Goal: Information Seeking & Learning: Compare options

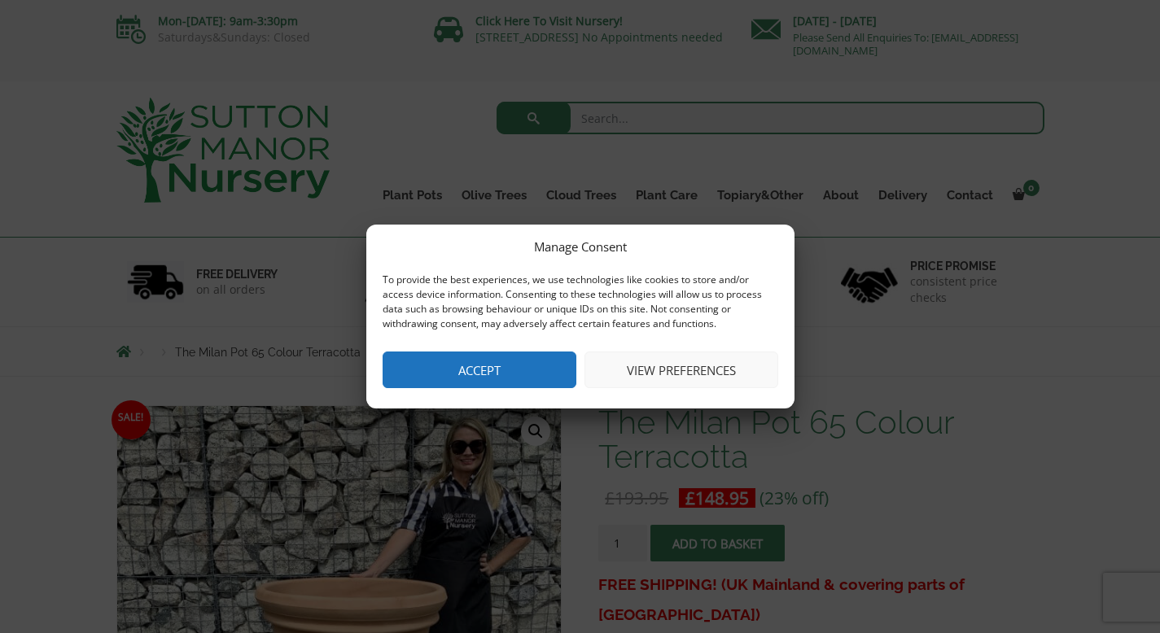
click at [487, 368] on button "Accept" at bounding box center [480, 370] width 194 height 37
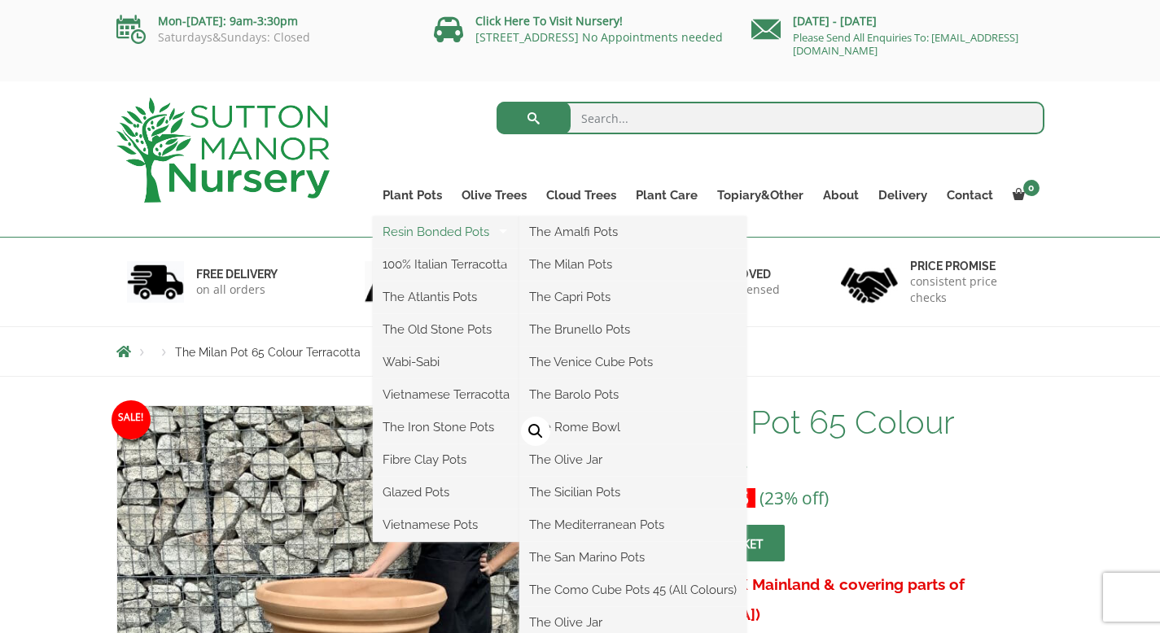
click at [410, 231] on link "Resin Bonded Pots" at bounding box center [446, 232] width 146 height 24
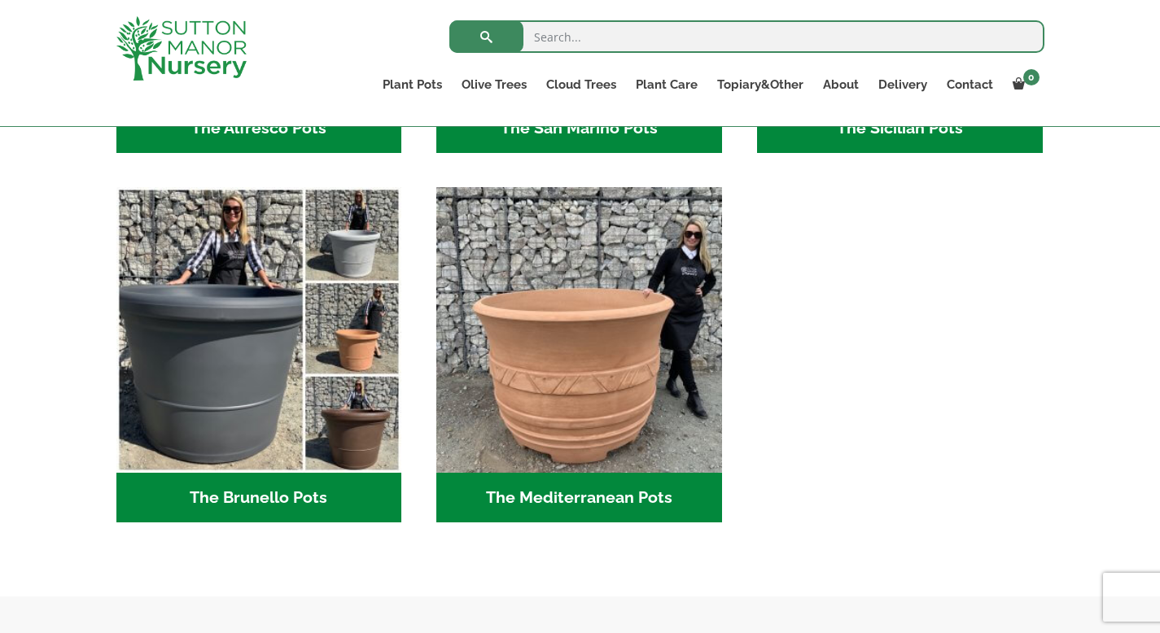
scroll to position [2247, 0]
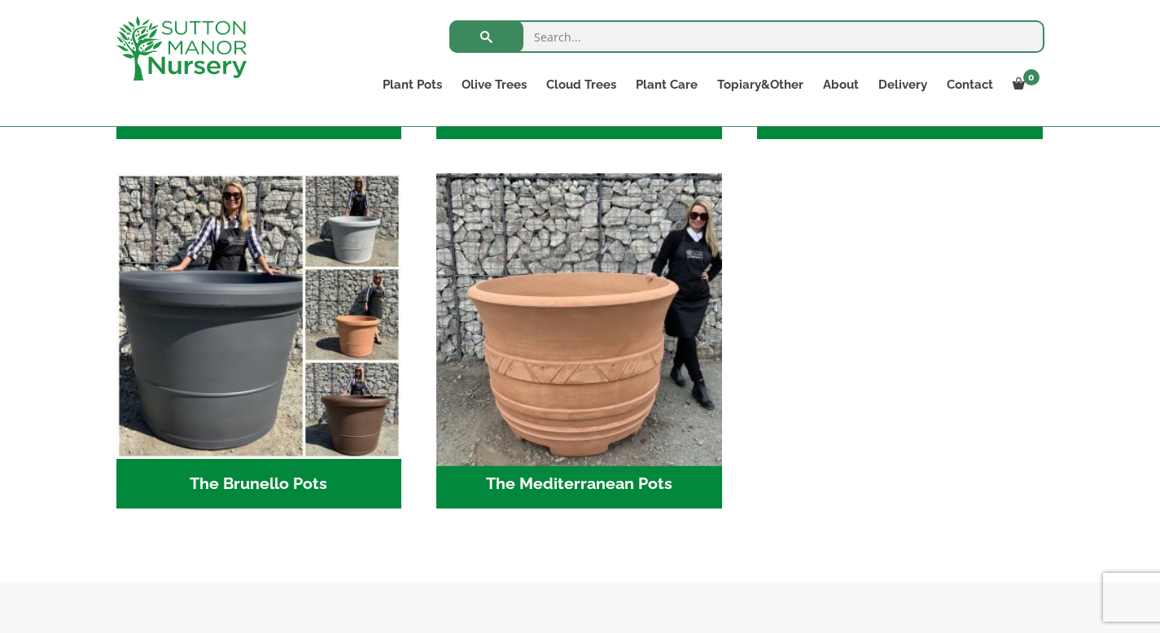
click at [562, 374] on img "Visit product category The Mediterranean Pots" at bounding box center [580, 317] width 300 height 300
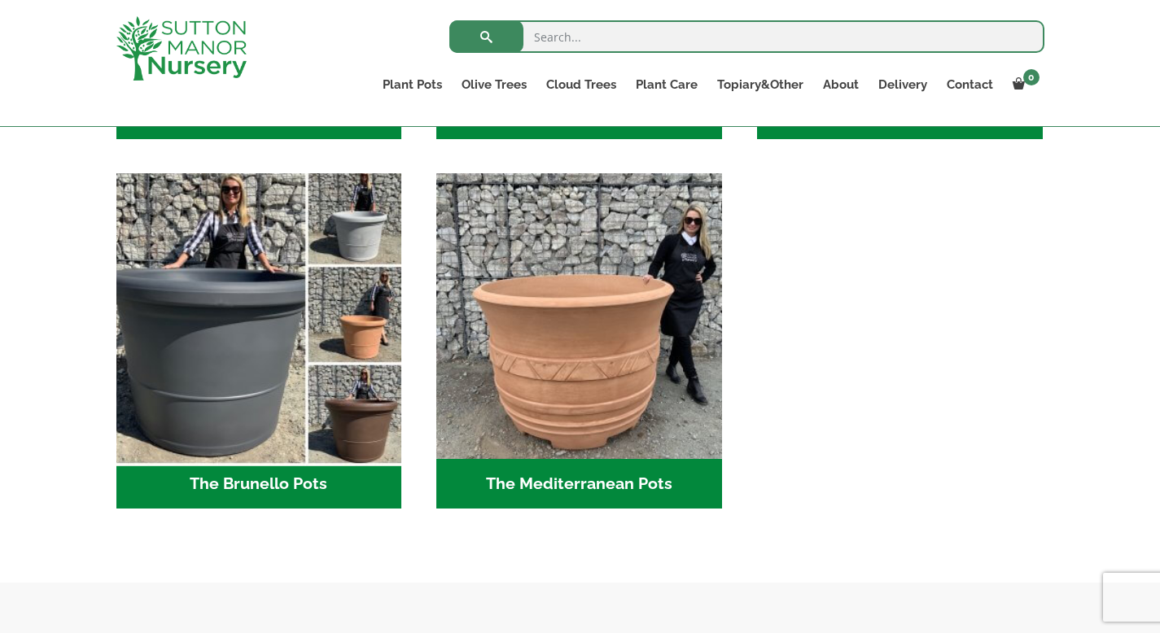
click at [354, 325] on img "Visit product category The Brunello Pots" at bounding box center [259, 317] width 300 height 300
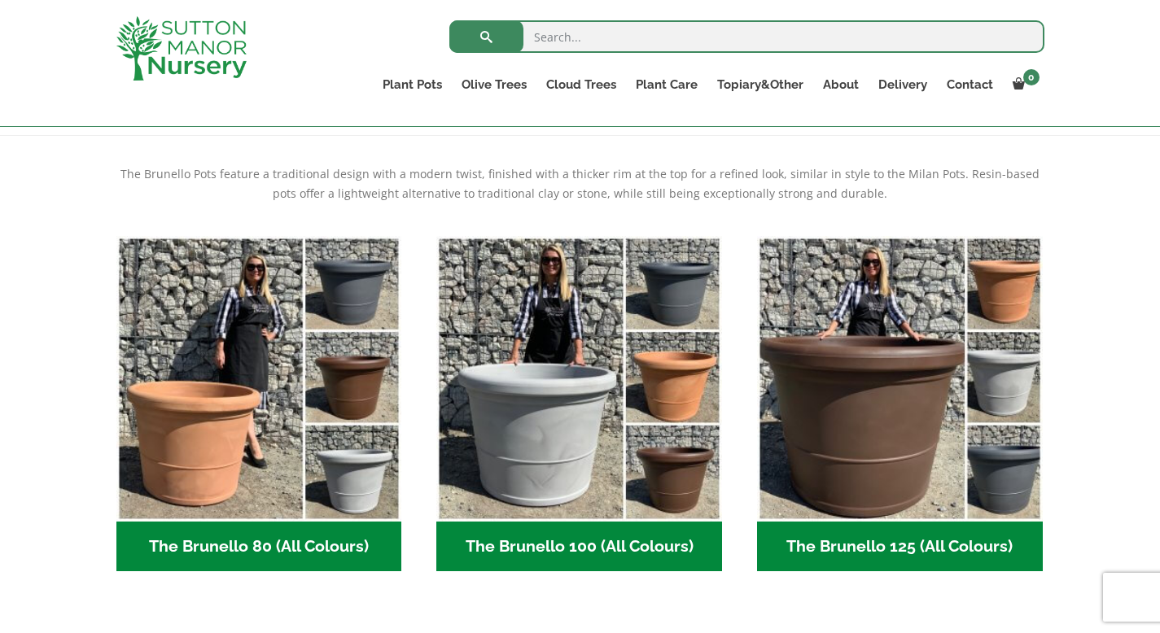
scroll to position [352, 0]
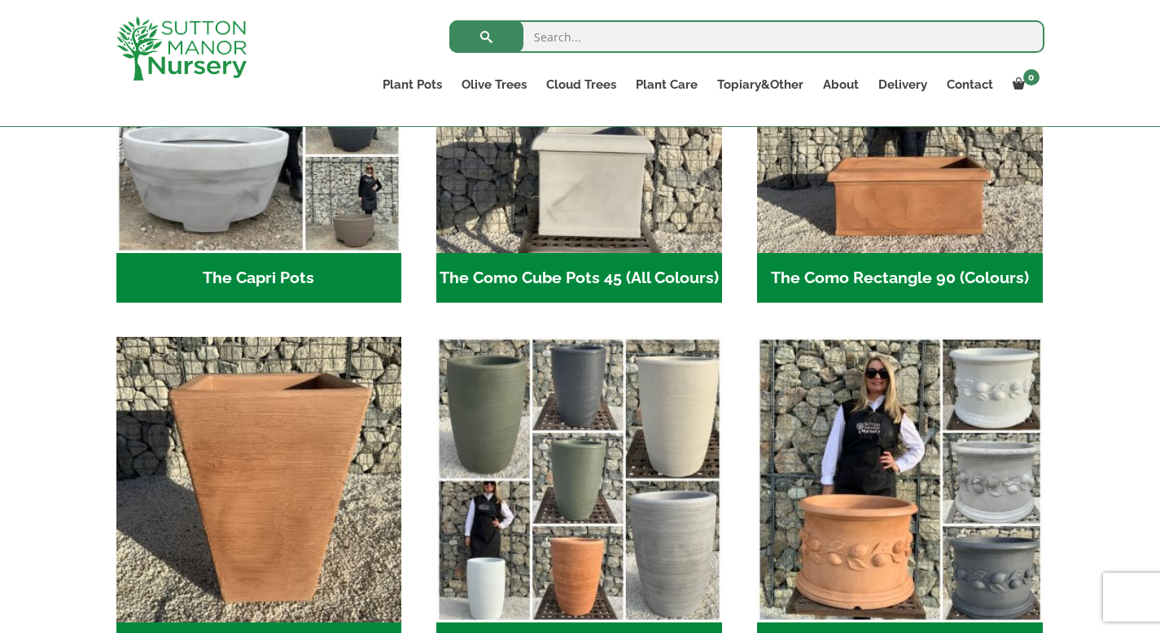
scroll to position [1005, 0]
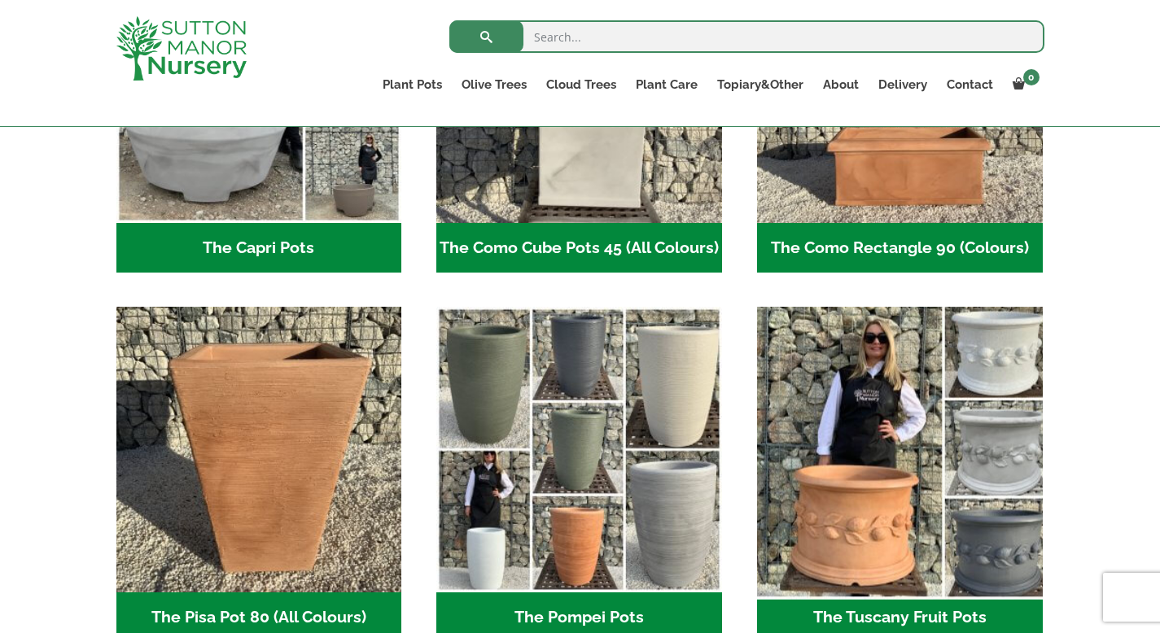
click at [865, 415] on img "Visit product category The Tuscany Fruit Pots" at bounding box center [900, 450] width 300 height 300
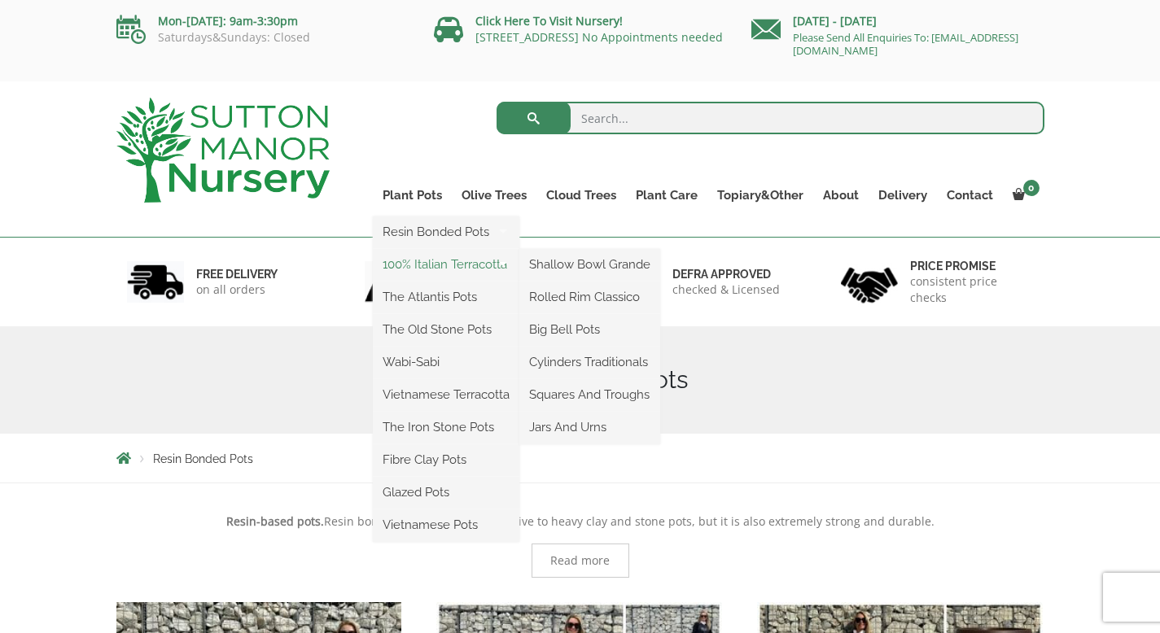
click at [411, 265] on link "100% Italian Terracotta" at bounding box center [446, 264] width 146 height 24
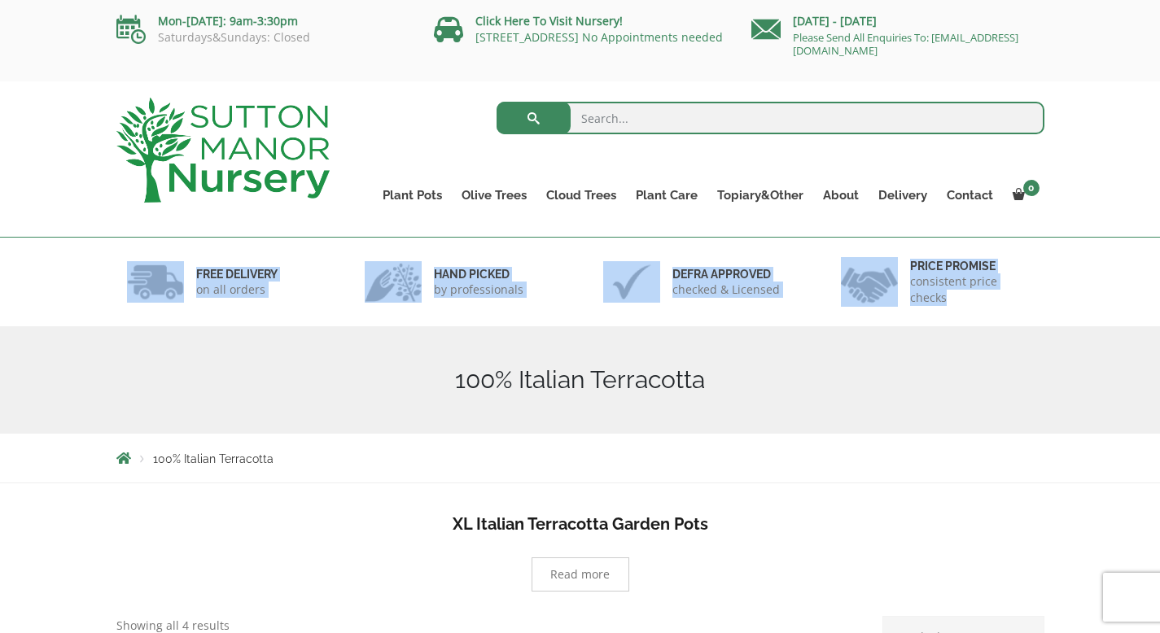
drag, startPoint x: 1157, startPoint y: 181, endPoint x: 1164, endPoint y: 208, distance: 27.6
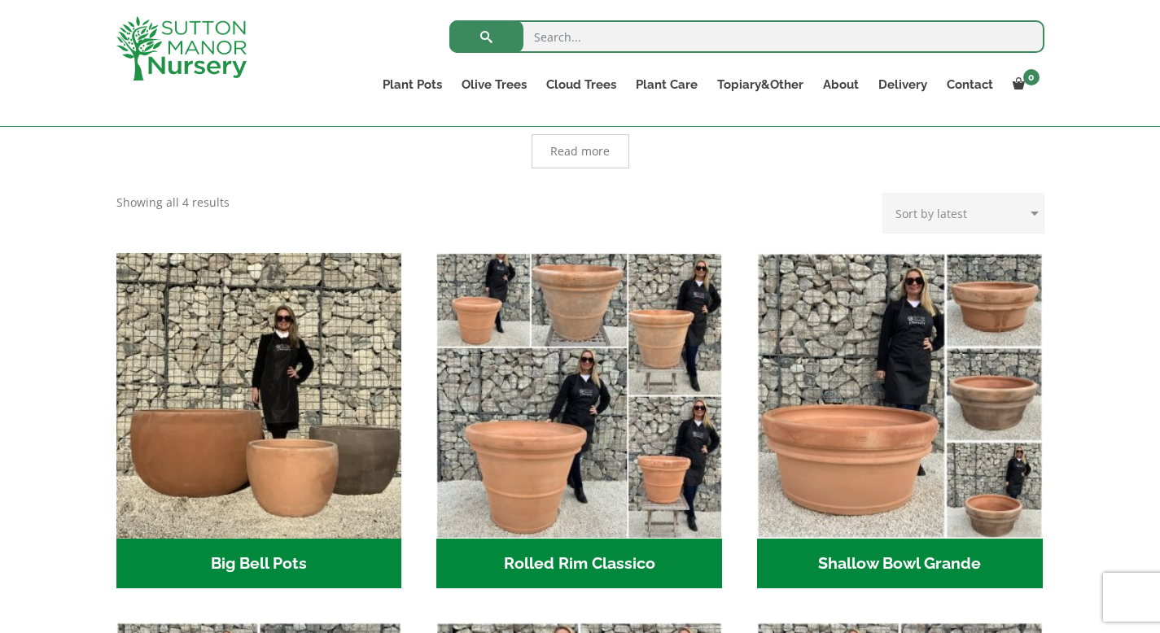
scroll to position [431, 0]
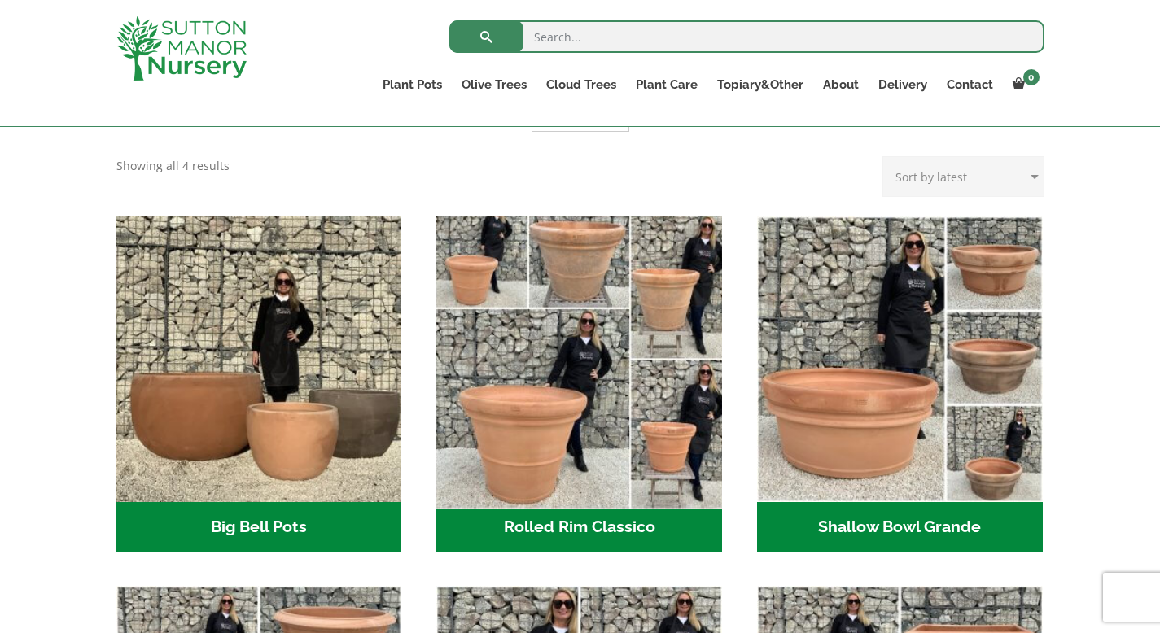
click at [606, 457] on img "Visit product category Rolled Rim Classico" at bounding box center [580, 359] width 300 height 300
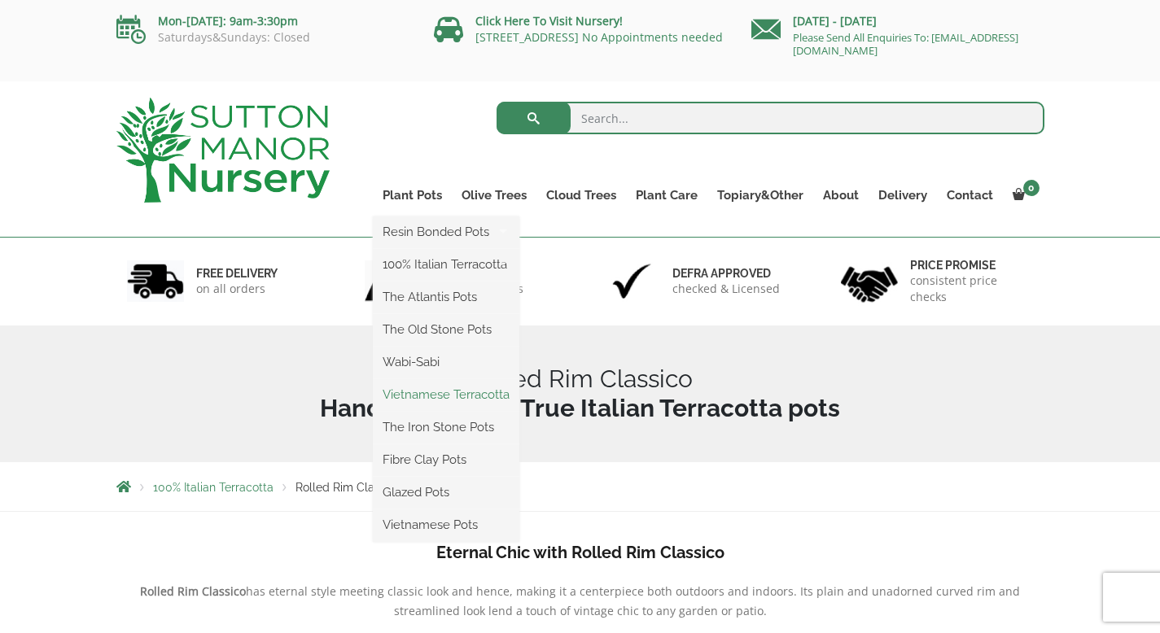
click at [414, 394] on link "Vietnamese Terracotta" at bounding box center [446, 395] width 146 height 24
